Goal: Complete application form

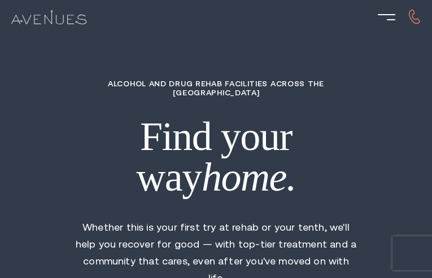
type input "DQkzNuXb"
type input "8071972097"
type input "[EMAIL_ADDRESS][DOMAIN_NAME]"
type input "DbwyRIyIWbHGNAHj"
radio input "true"
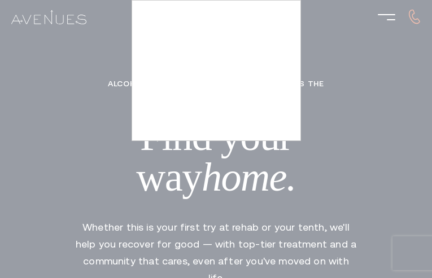
type input "AchExBBbFJTd"
type input "jSCvkrAfzvD"
type input "iVDppYVbuupTi"
type input "maldsxHgd"
type input "yRIJuxOdhQbEmXM"
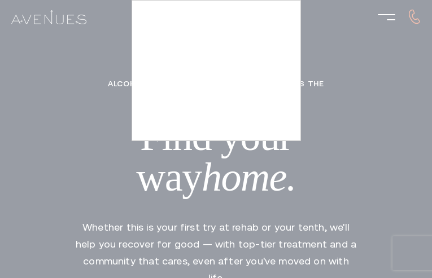
type input "7879779762"
type input "[EMAIL_ADDRESS][DOMAIN_NAME]"
